Goal: Task Accomplishment & Management: Use online tool/utility

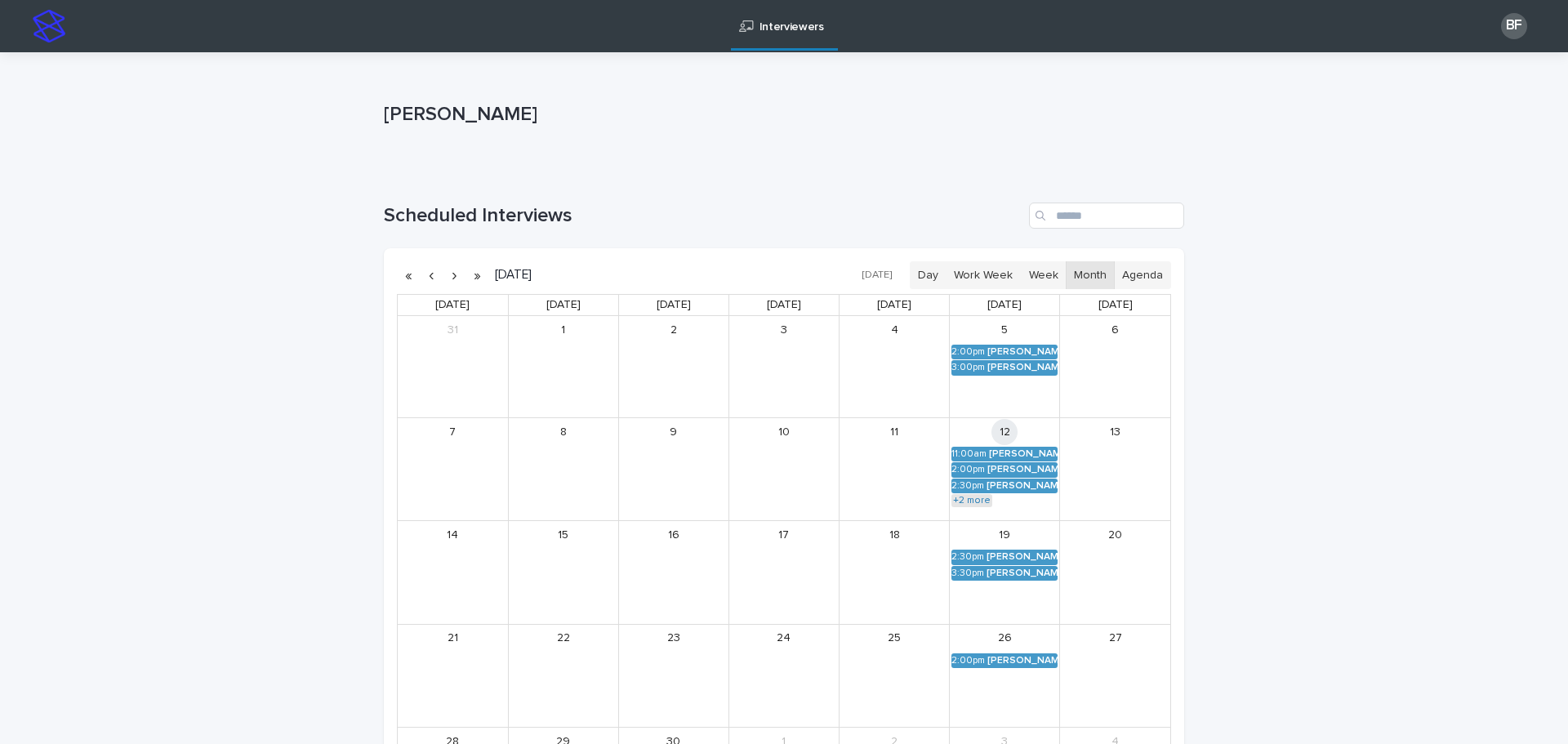
click at [977, 503] on link "+2 more" at bounding box center [971, 500] width 41 height 13
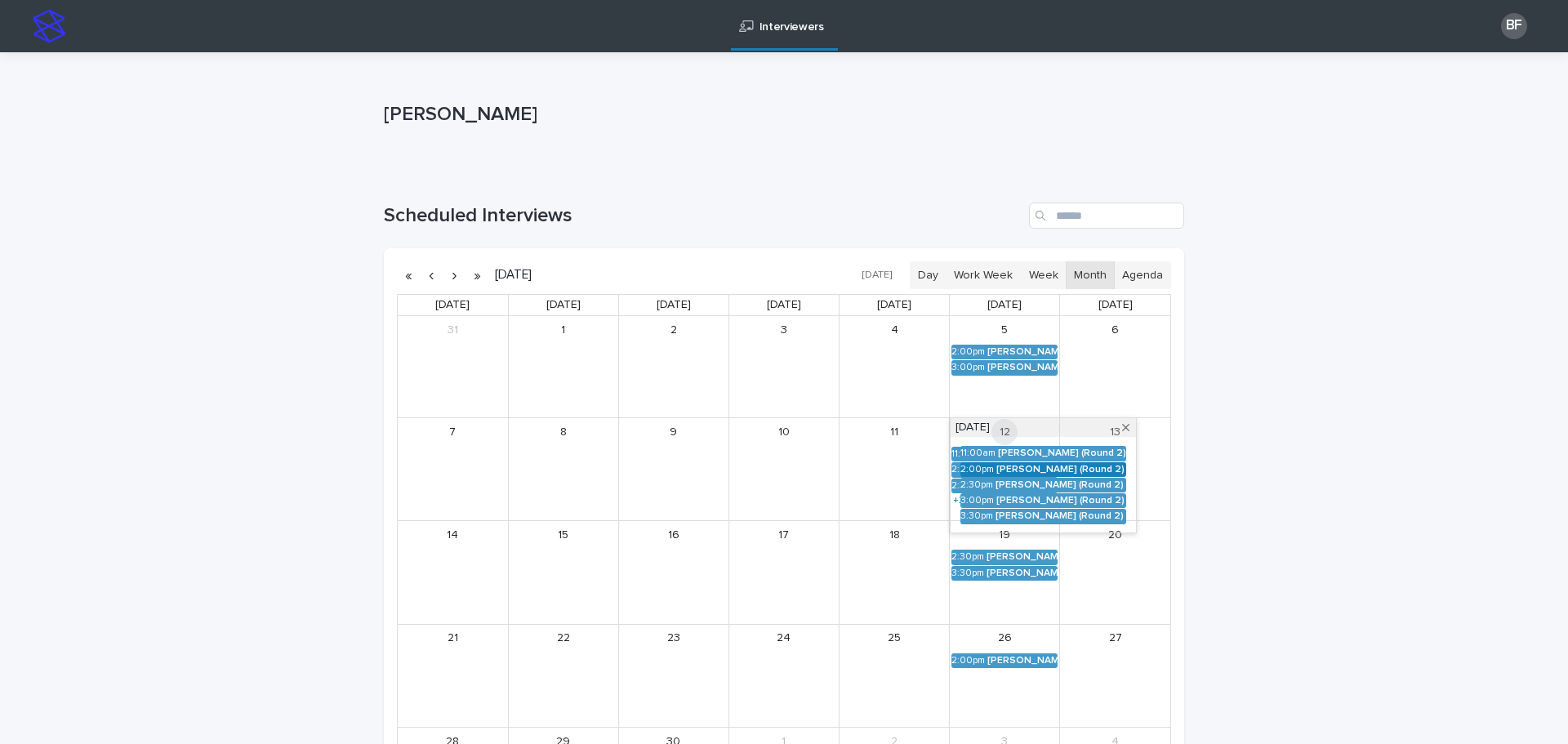
click at [1013, 471] on div "[PERSON_NAME] (Round 2)" at bounding box center [1061, 469] width 130 height 11
click at [927, 502] on button "See Details" at bounding box center [1036, 493] width 219 height 27
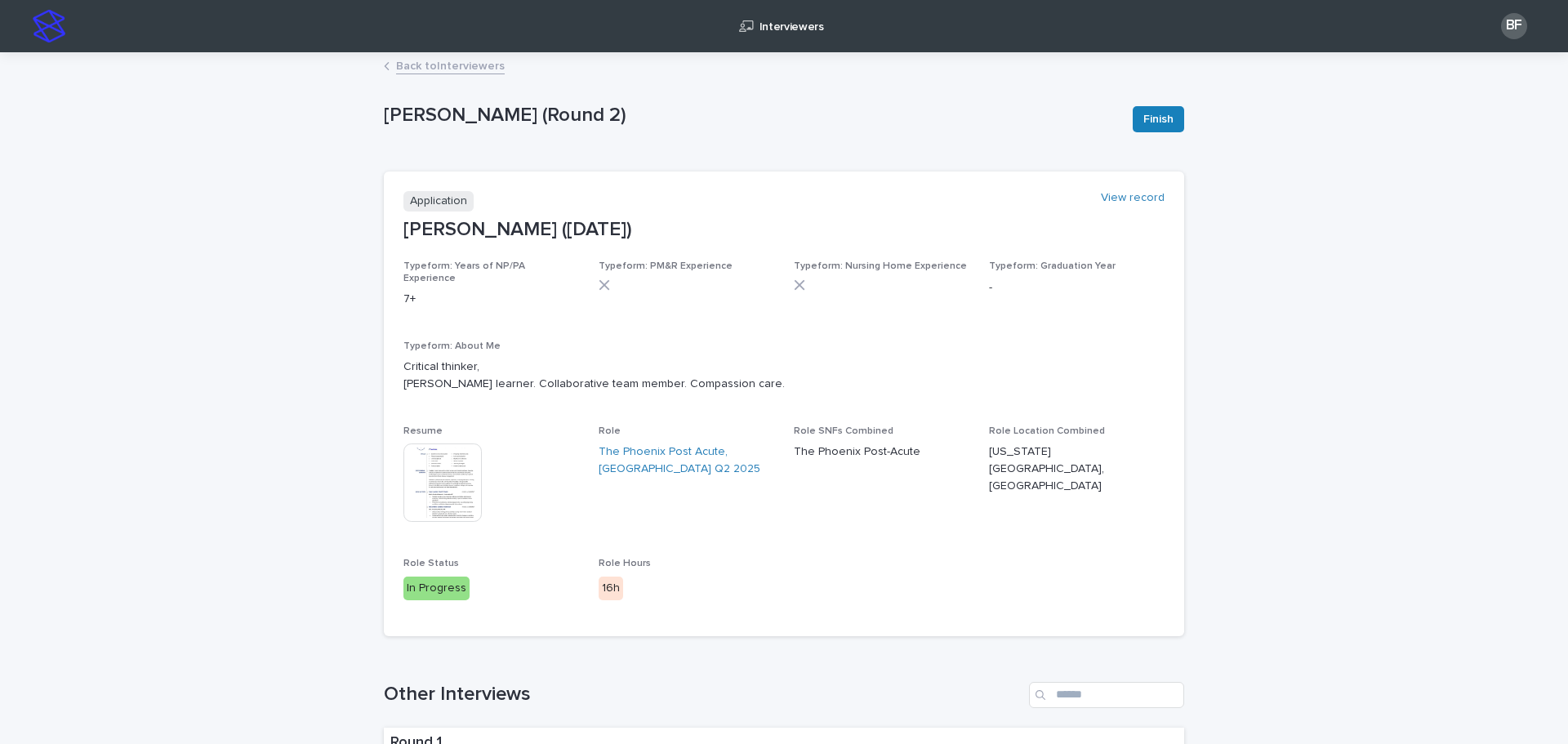
click at [459, 458] on img at bounding box center [443, 483] width 79 height 79
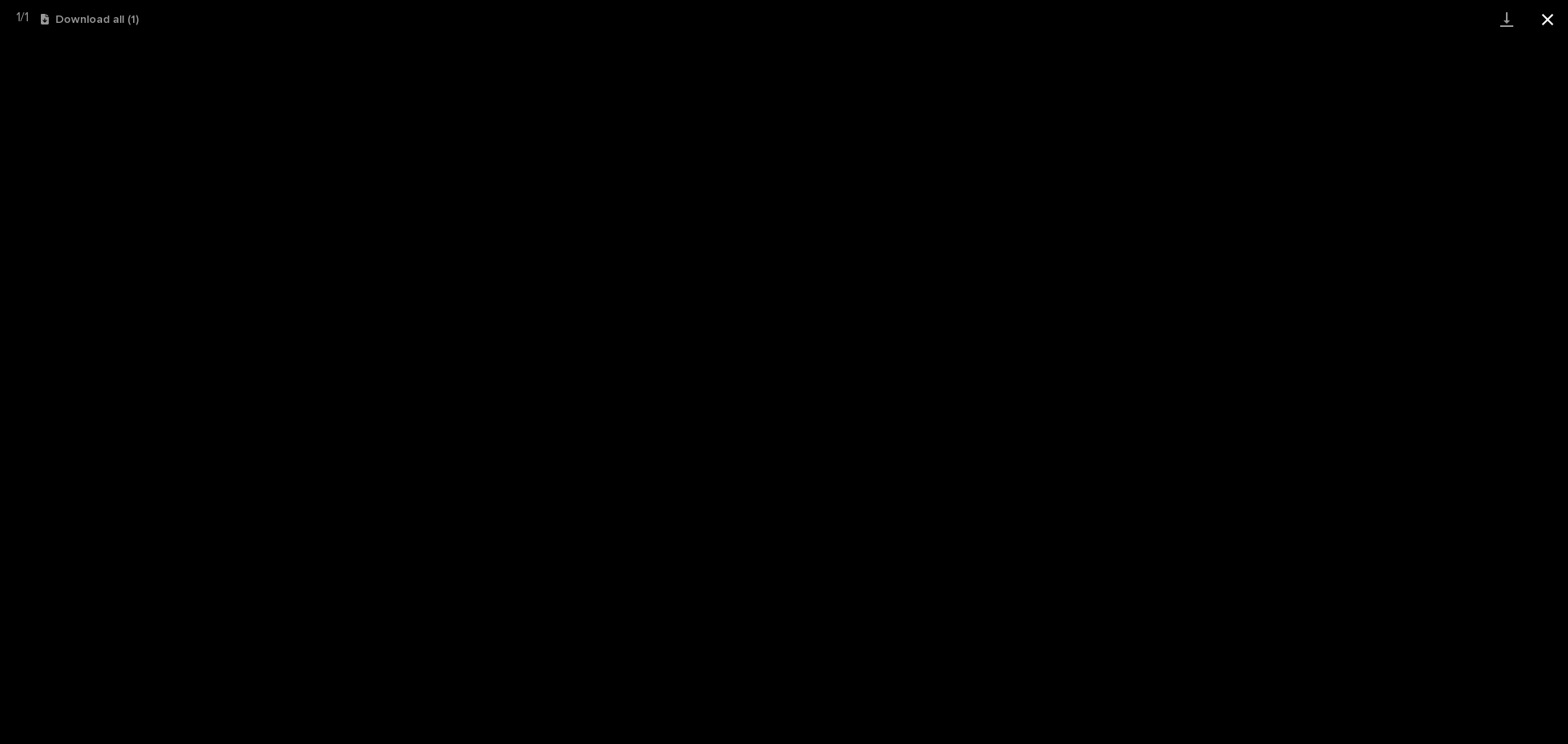
click at [1545, 25] on button "Close gallery" at bounding box center [1547, 19] width 41 height 38
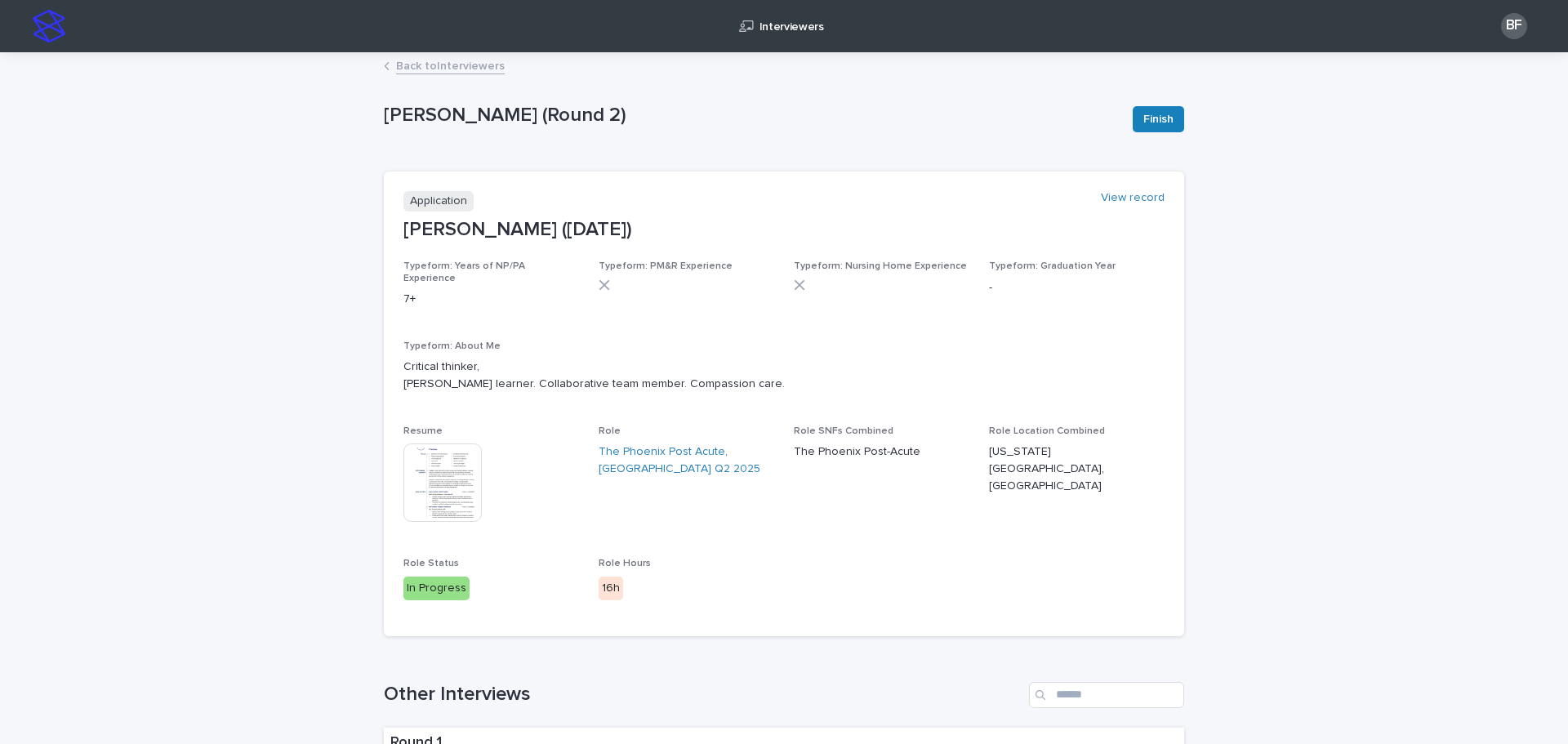
click at [405, 66] on link "Back to Interviewers" at bounding box center [450, 65] width 108 height 19
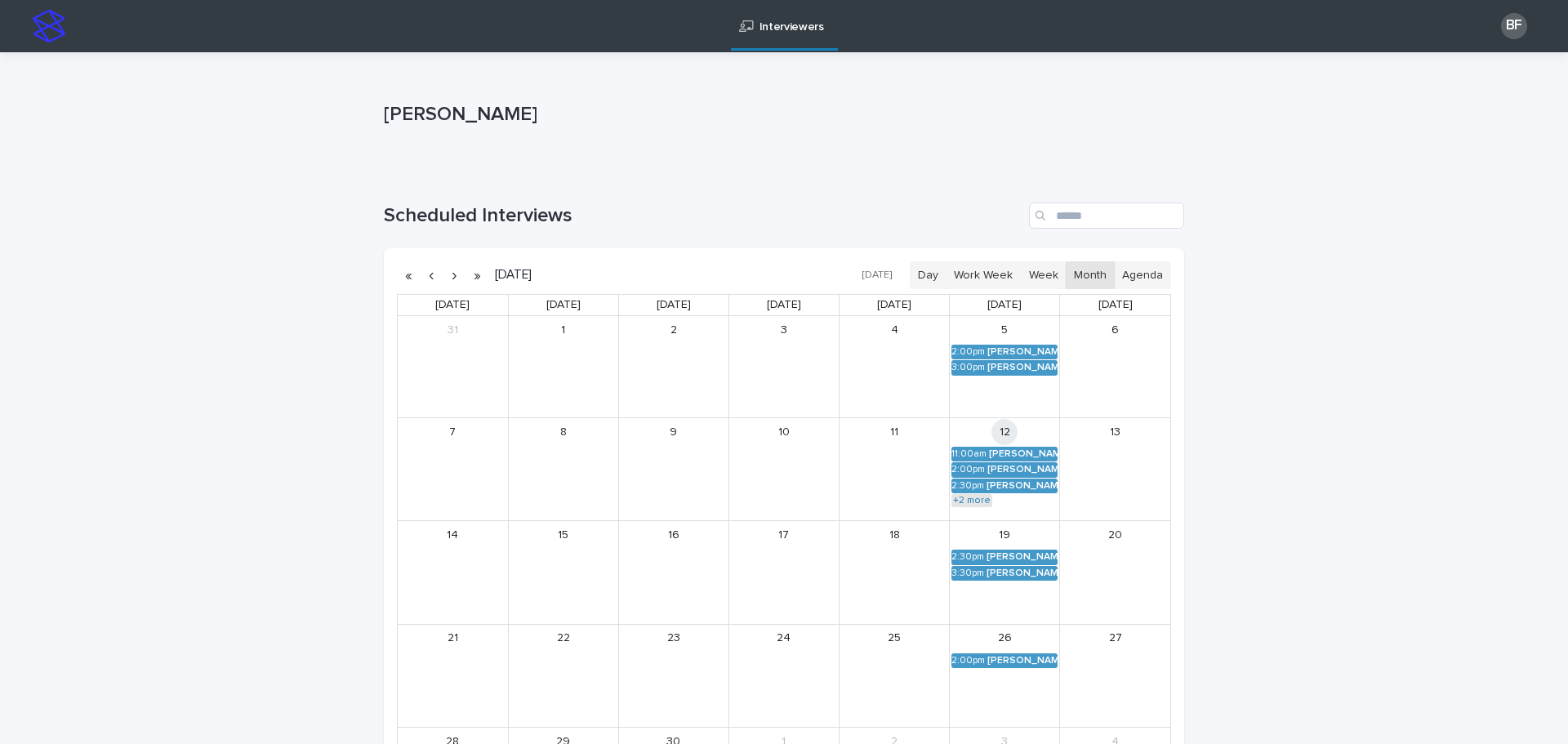
click at [971, 498] on link "+2 more" at bounding box center [971, 500] width 41 height 13
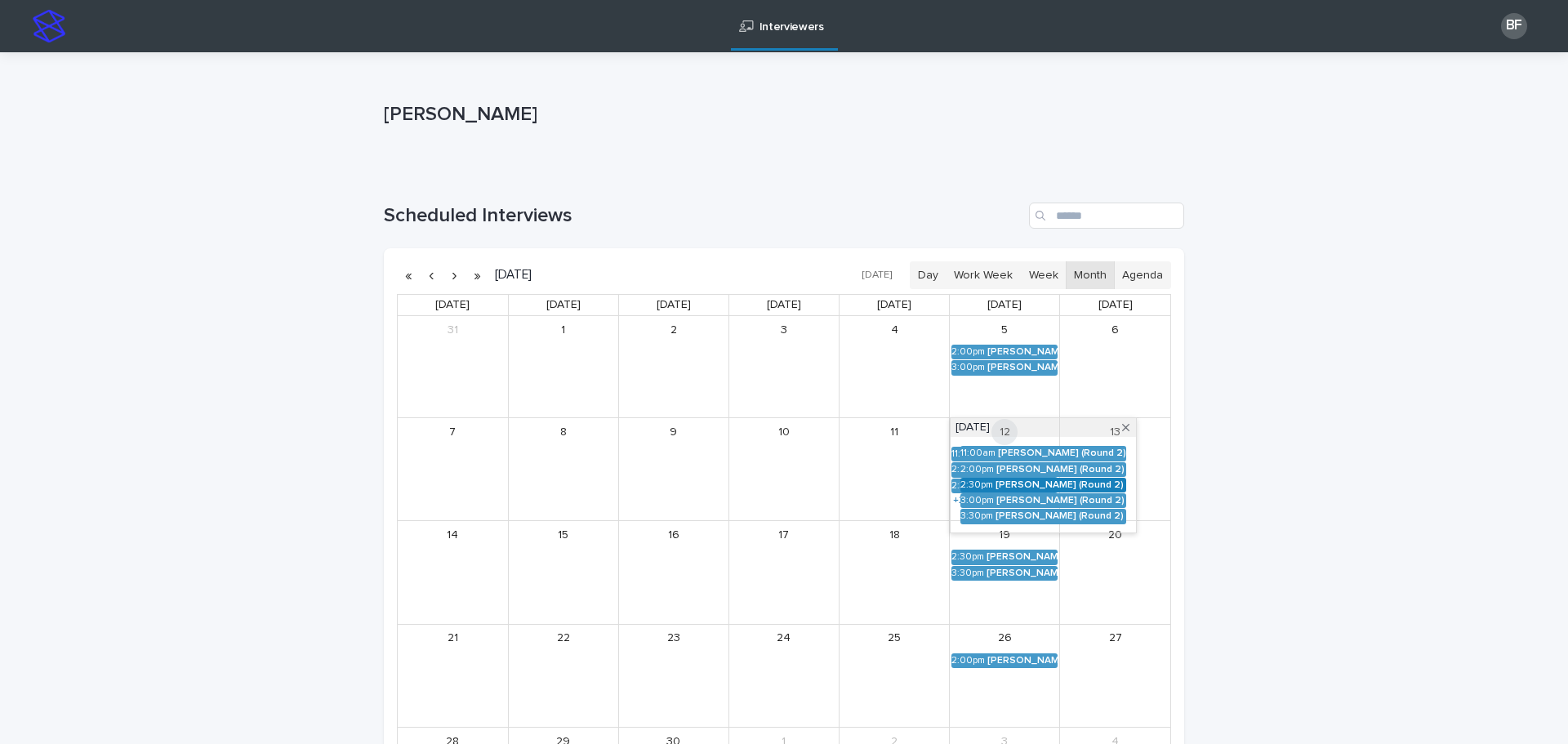
click at [1033, 483] on div "Jennifer Lynn Grant (Round 2)" at bounding box center [1061, 485] width 131 height 11
click at [927, 514] on button "See Details" at bounding box center [1036, 509] width 219 height 27
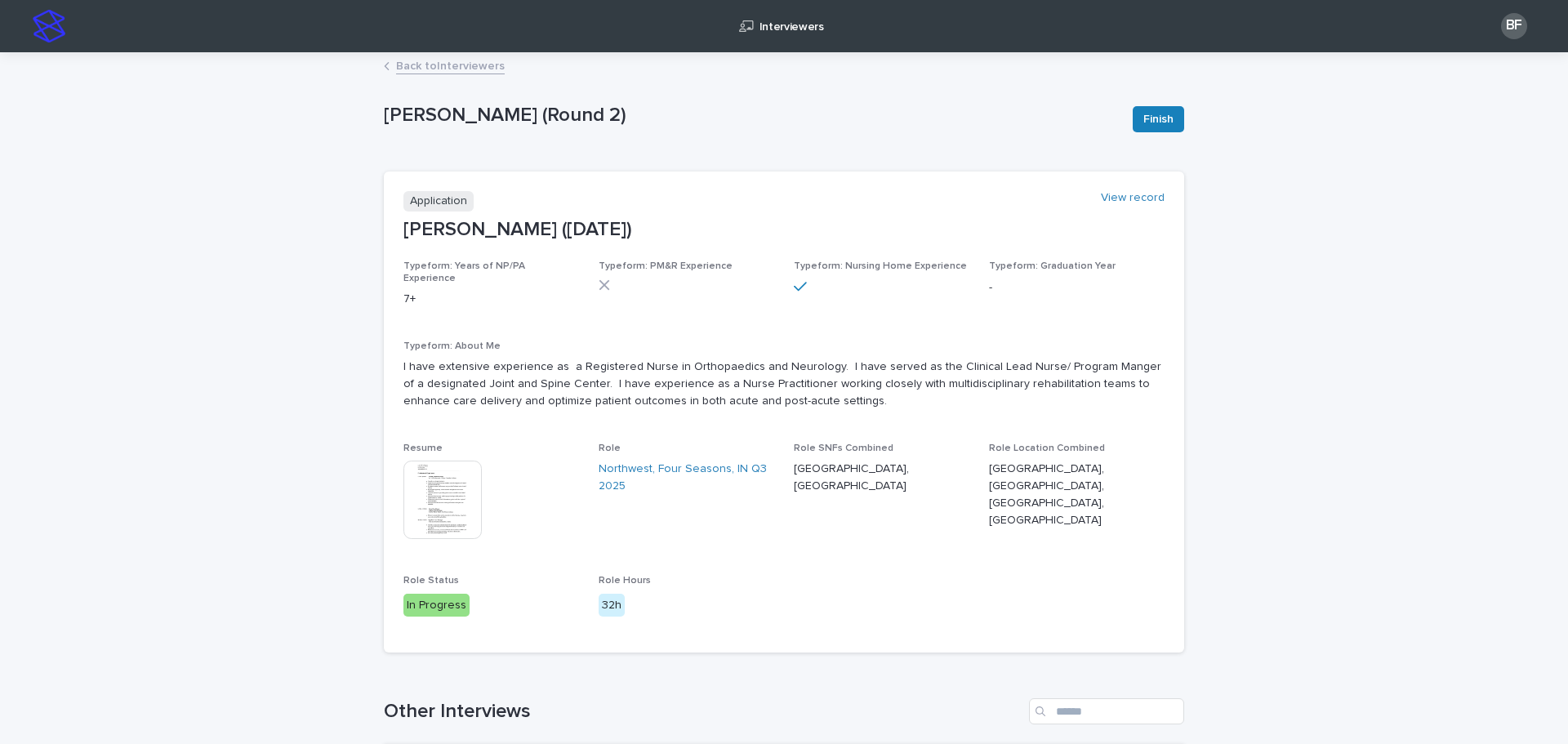
click at [428, 490] on img at bounding box center [443, 499] width 79 height 79
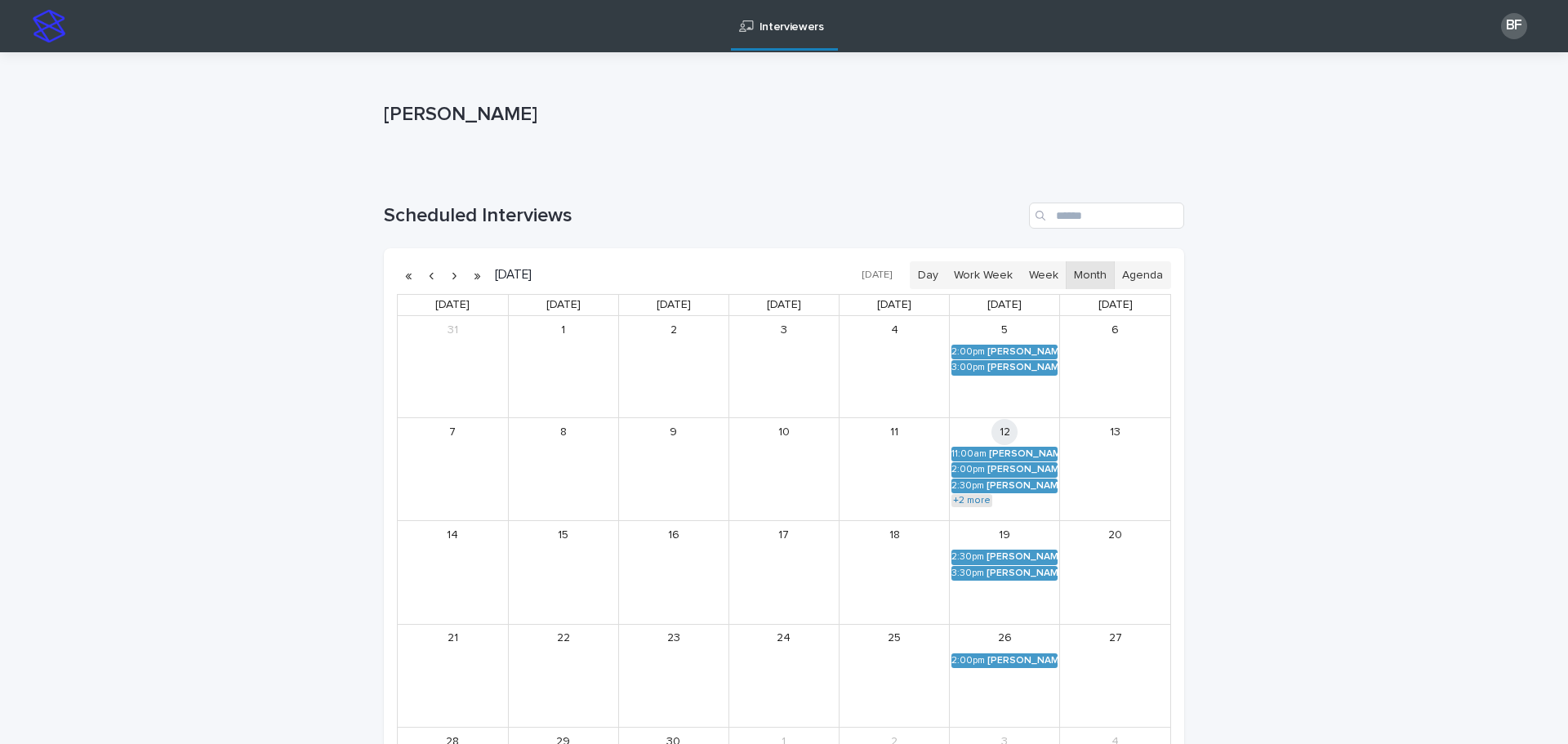
click at [967, 500] on link "+2 more" at bounding box center [971, 500] width 41 height 13
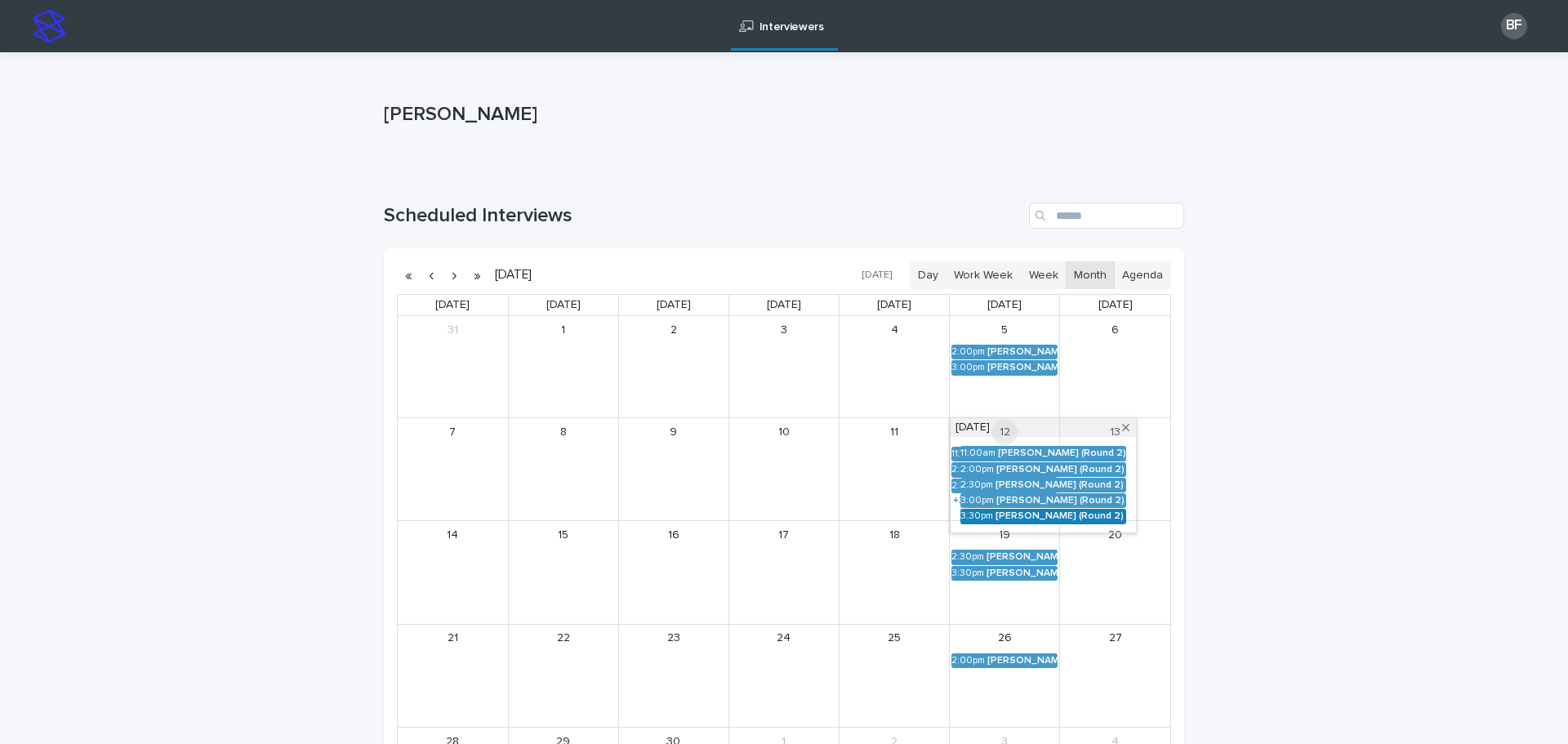
click at [979, 518] on div "3:30pm" at bounding box center [977, 515] width 32 height 11
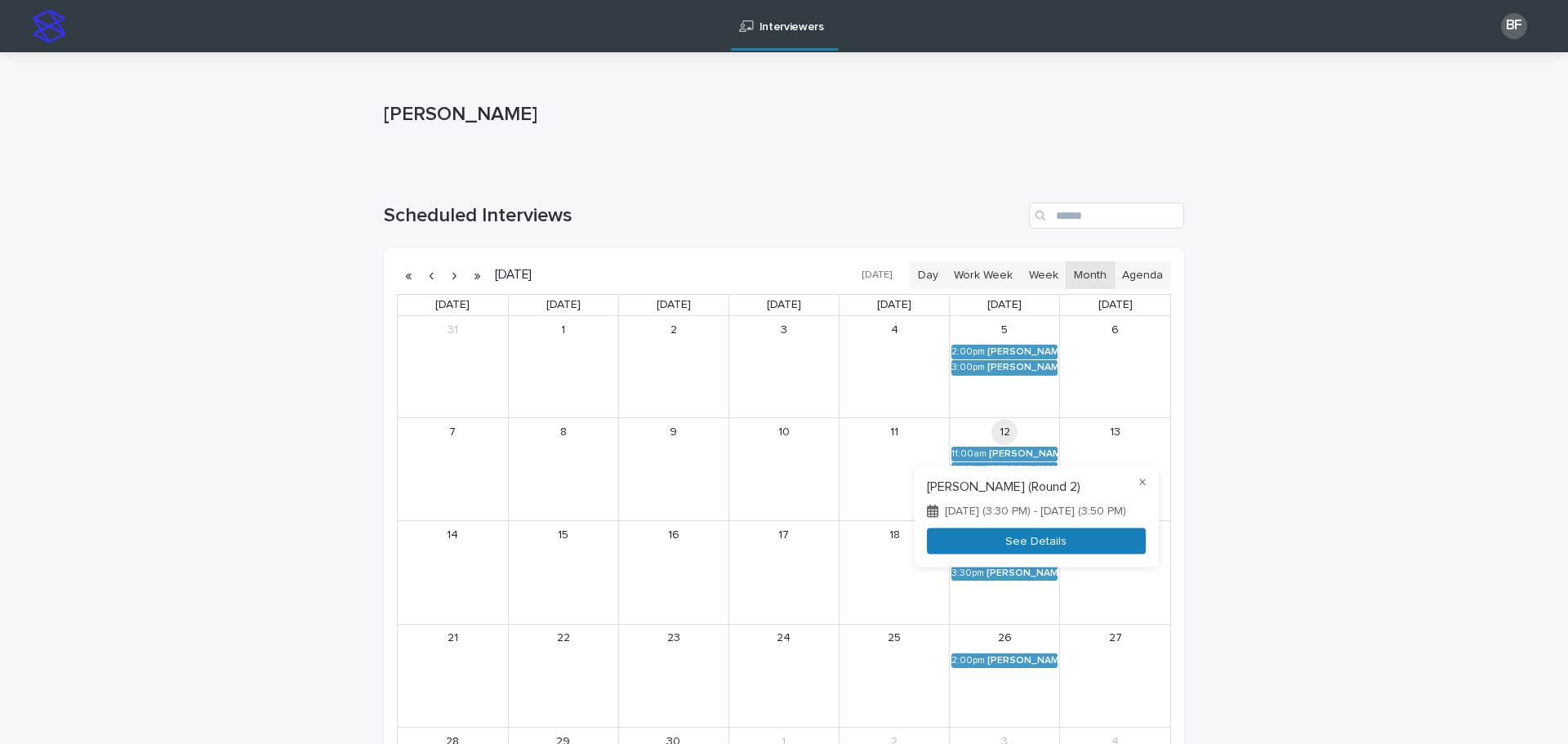
click at [927, 546] on button "See Details" at bounding box center [1036, 541] width 219 height 27
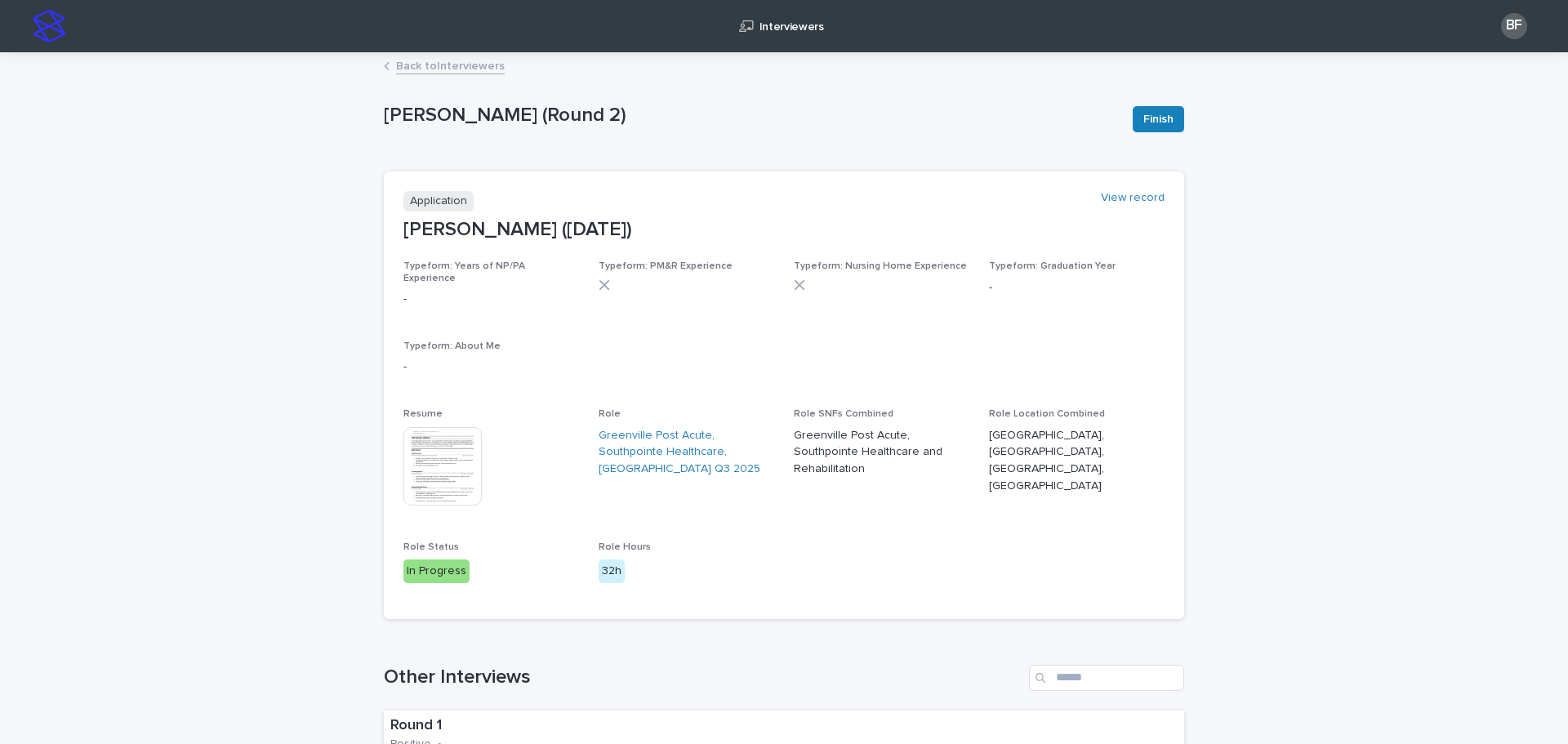
click at [452, 445] on img at bounding box center [443, 466] width 79 height 79
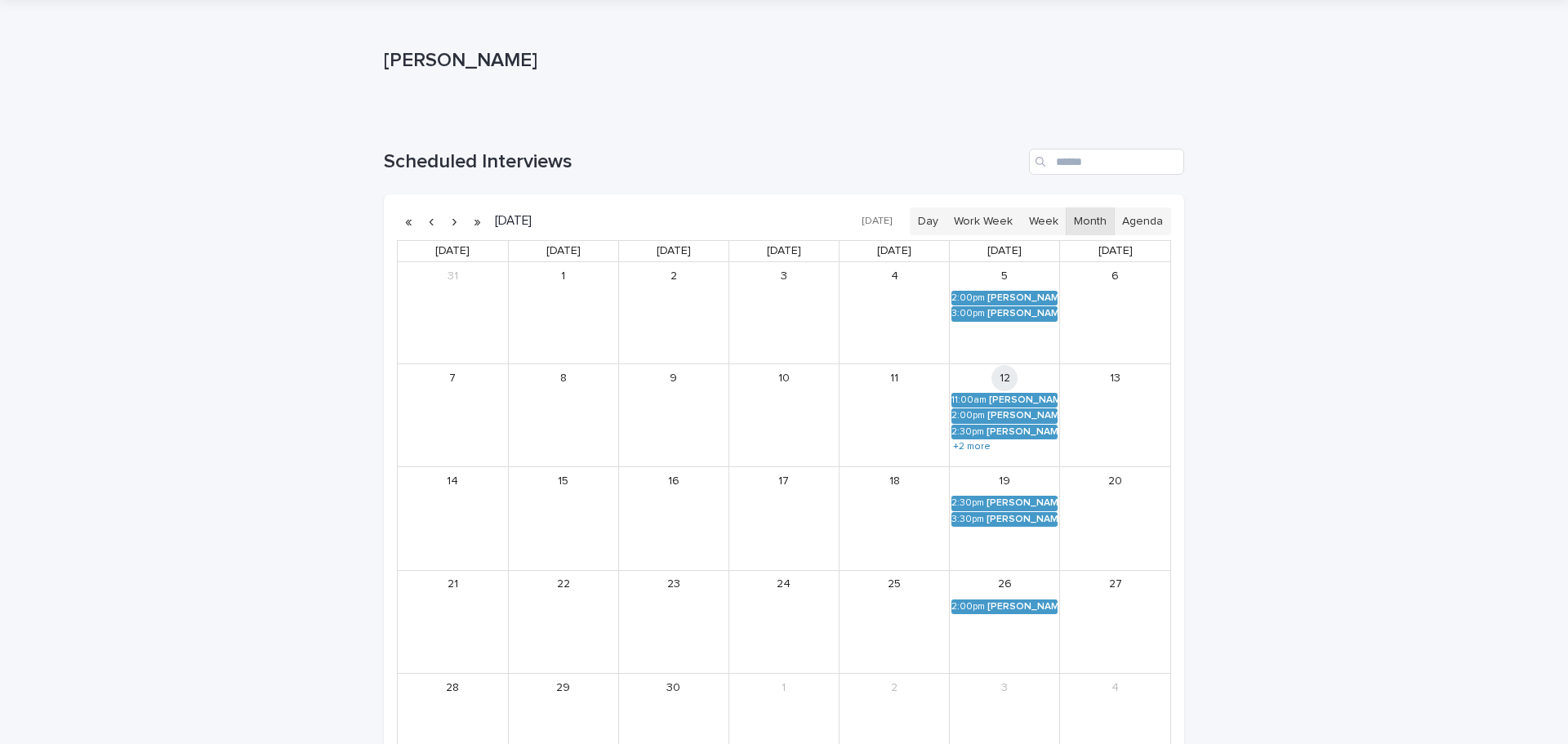
scroll to position [81, 0]
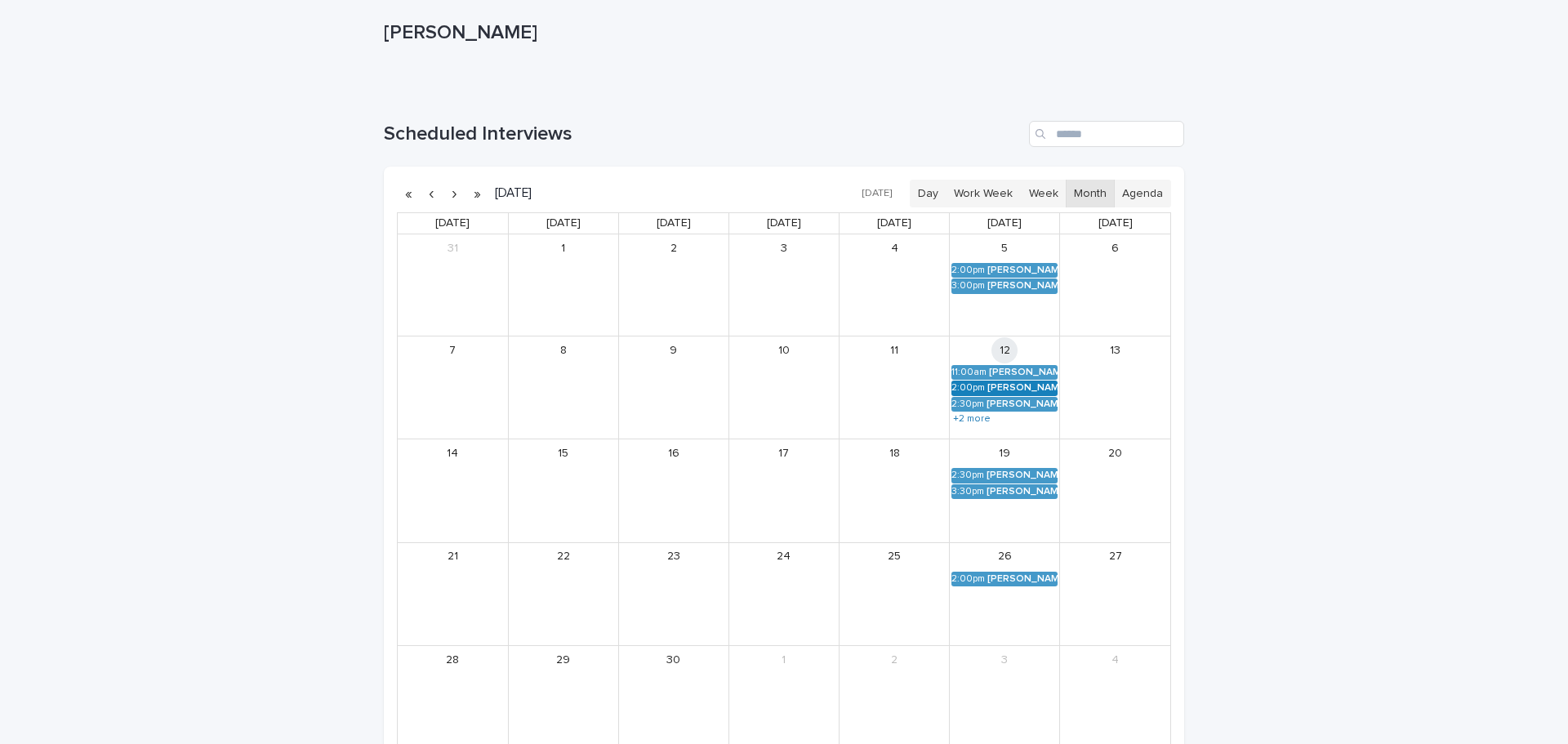
click at [998, 383] on div "Theresa Henry (Round 2)" at bounding box center [1022, 388] width 70 height 11
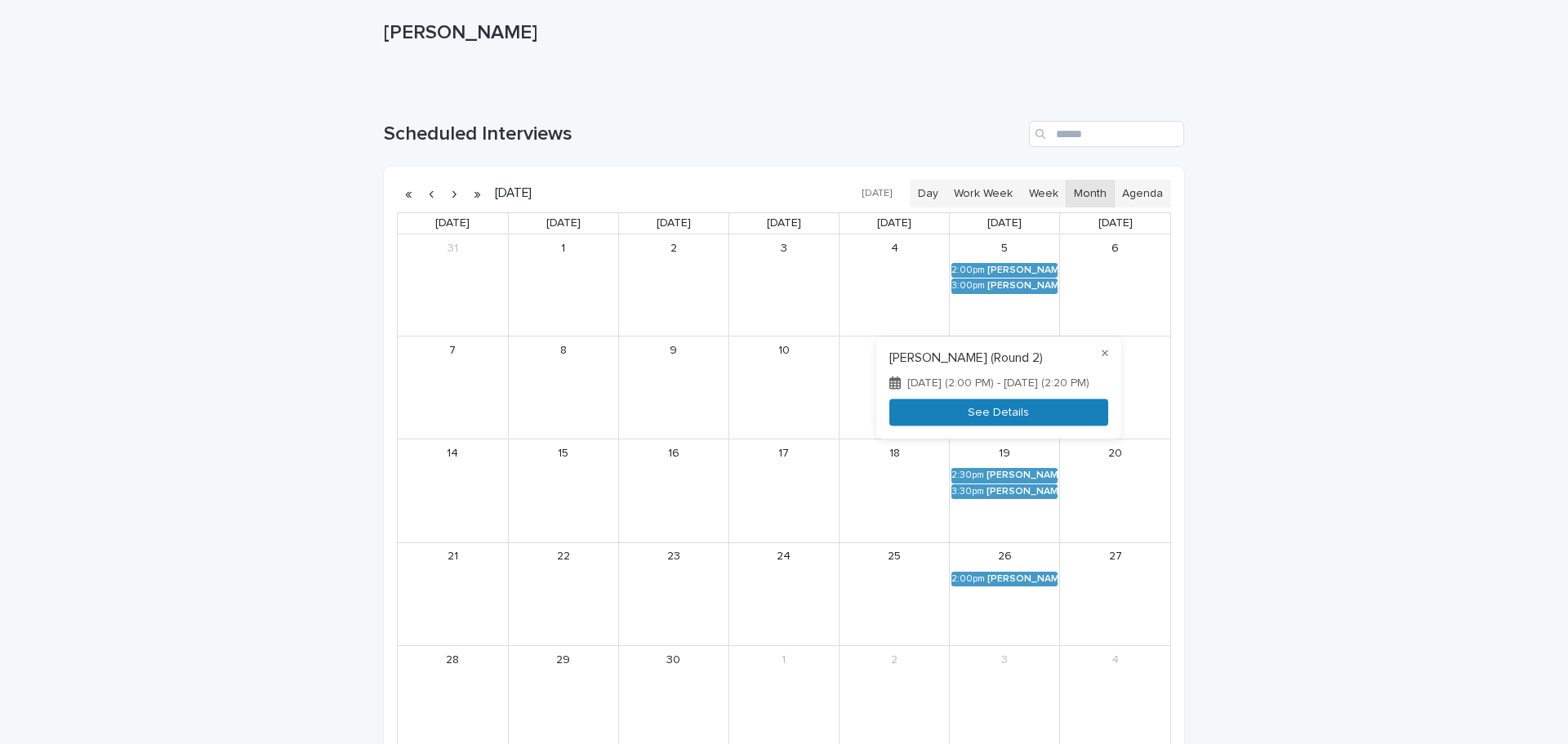
click at [941, 414] on button "See Details" at bounding box center [998, 412] width 219 height 27
